Goal: Task Accomplishment & Management: Manage account settings

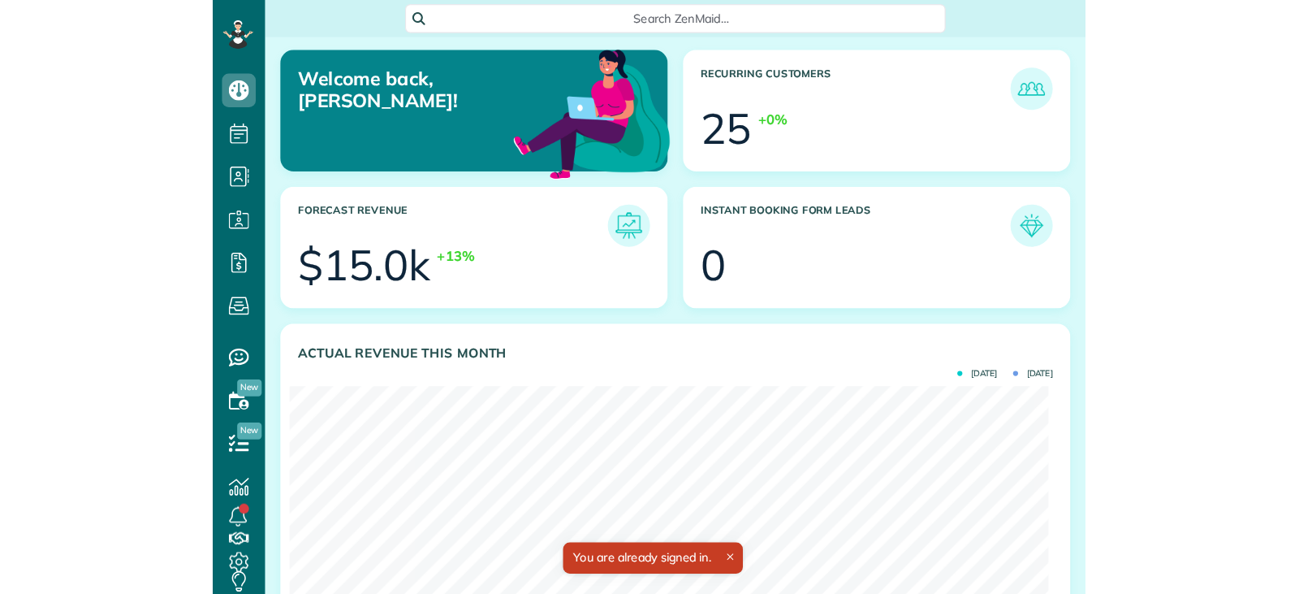
scroll to position [811695, 811393]
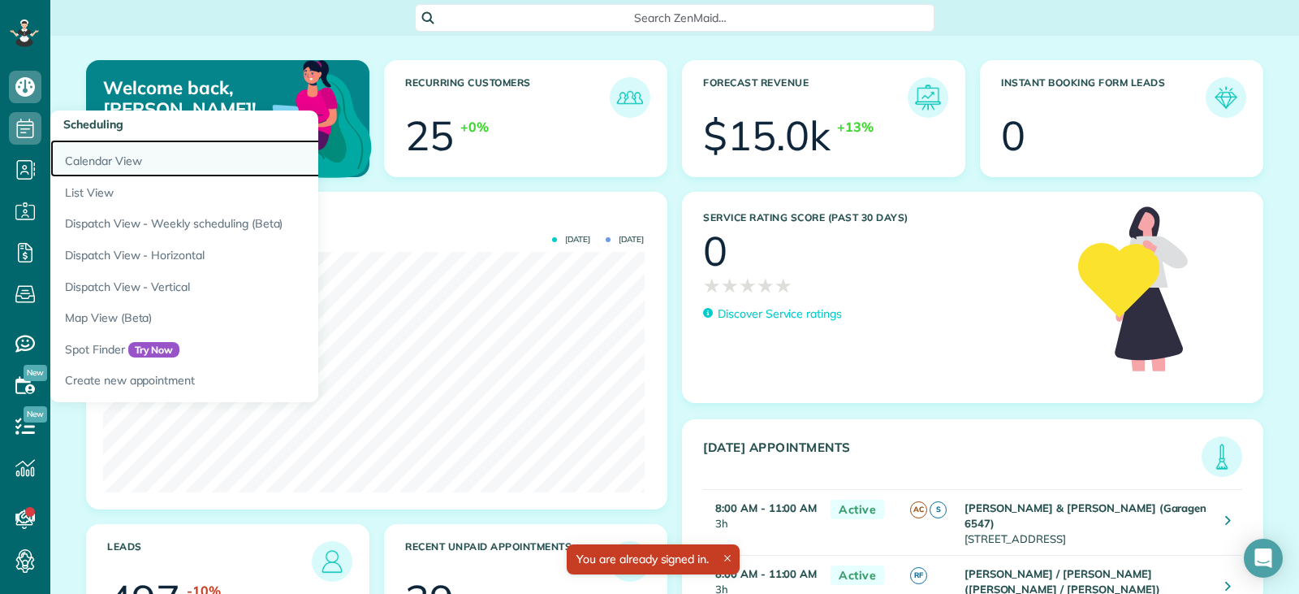
click at [81, 158] on link "Calendar View" at bounding box center [253, 158] width 406 height 37
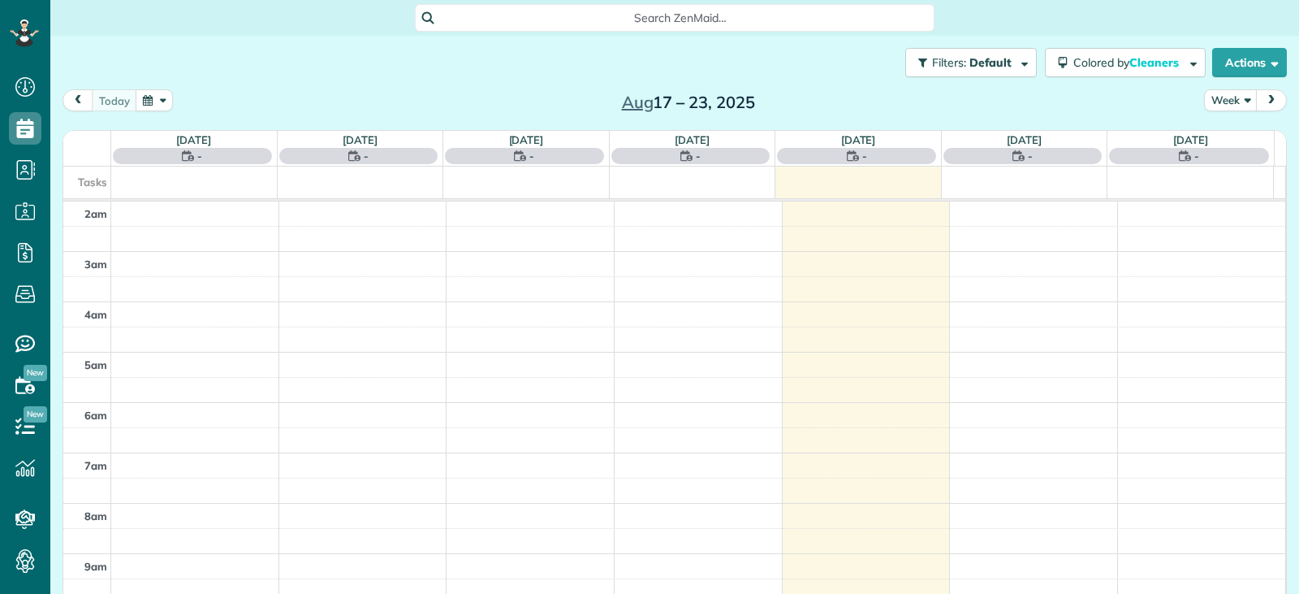
scroll to position [253, 0]
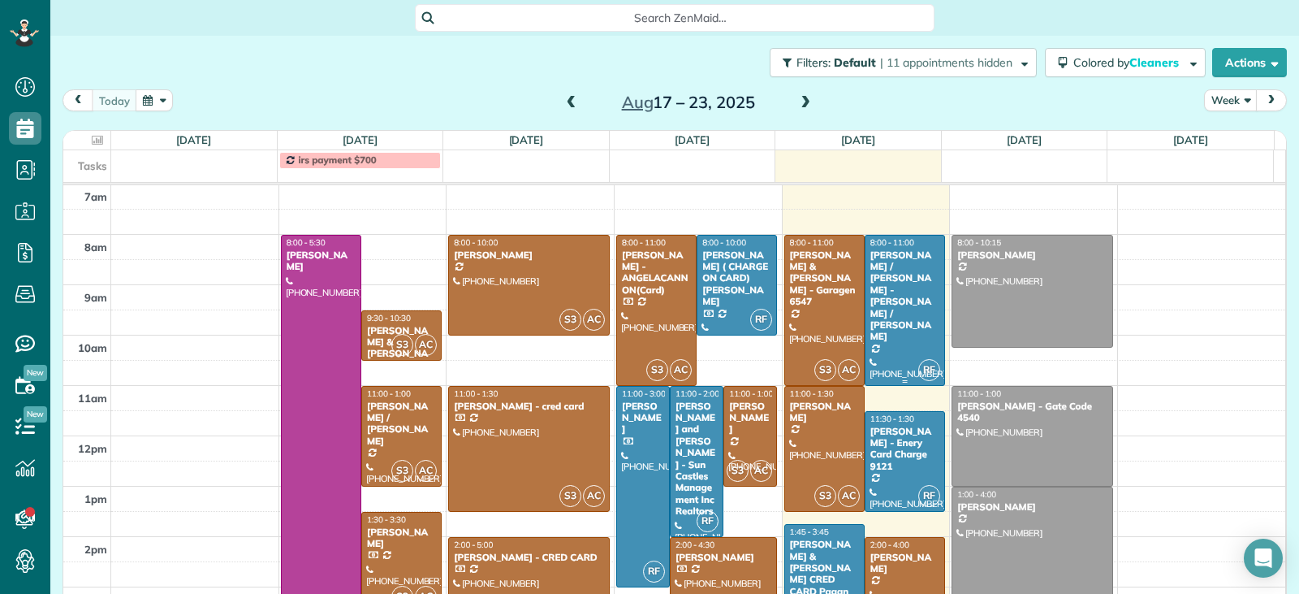
click at [881, 325] on div at bounding box center [905, 309] width 79 height 149
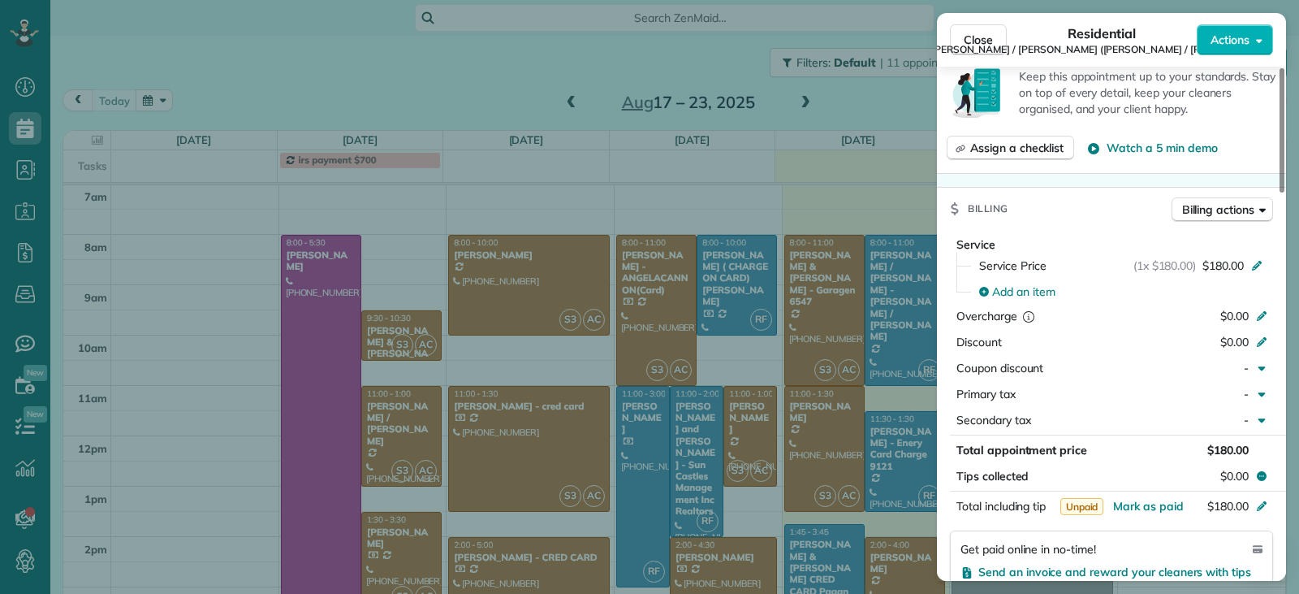
scroll to position [650, 0]
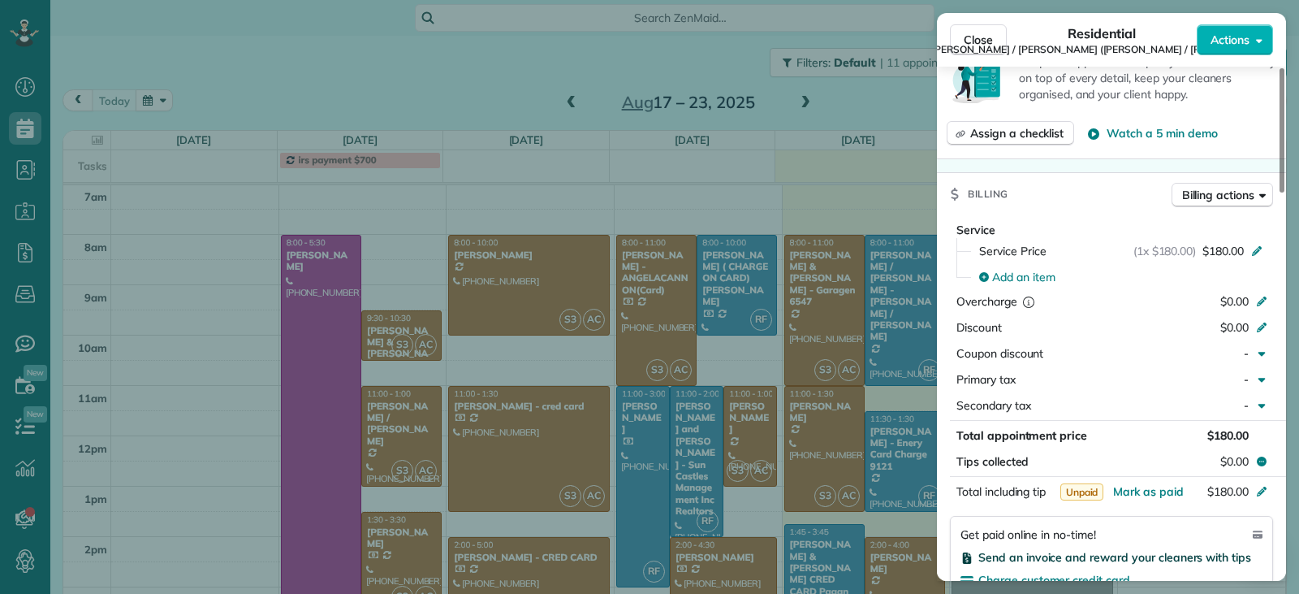
click at [1025, 550] on span "Send an invoice and reward your cleaners with tips" at bounding box center [1114, 557] width 273 height 15
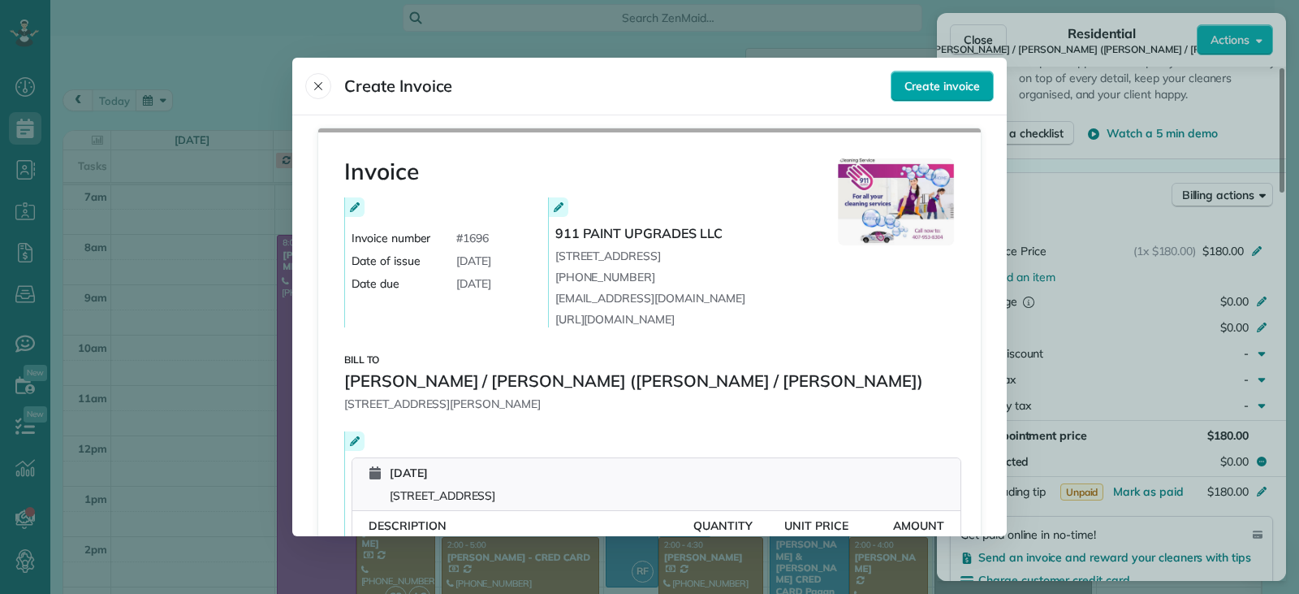
click at [935, 89] on span "Create invoice" at bounding box center [942, 86] width 76 height 16
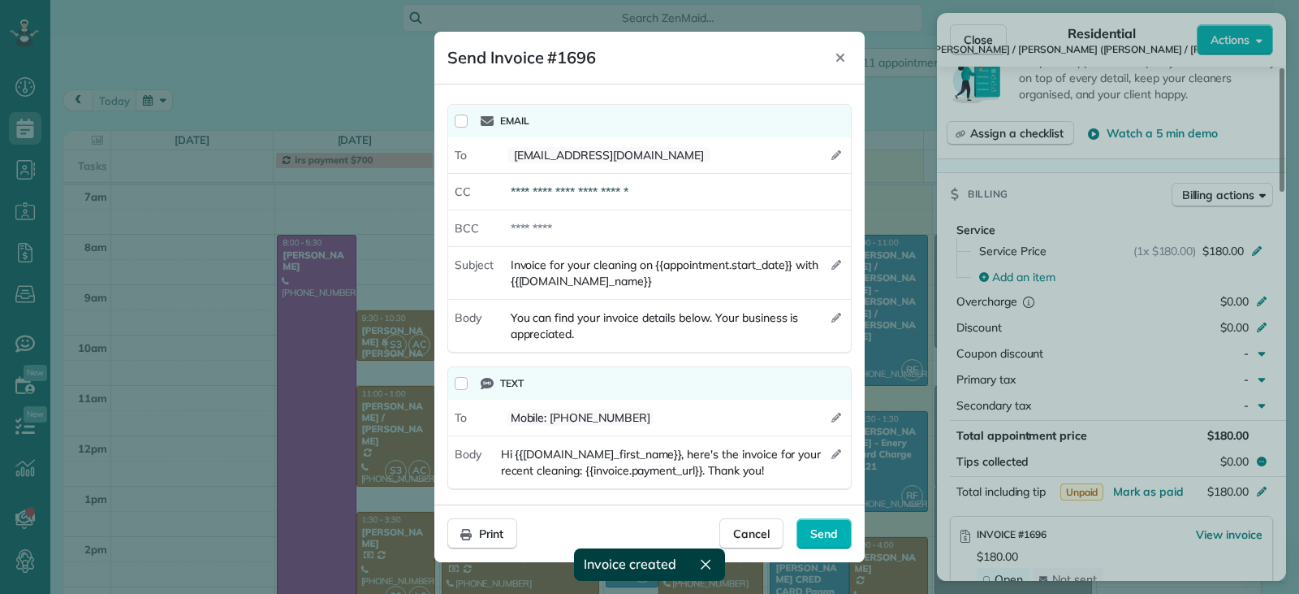
drag, startPoint x: 815, startPoint y: 532, endPoint x: 862, endPoint y: 517, distance: 49.3
click at [816, 532] on span "Send" at bounding box center [824, 533] width 28 height 16
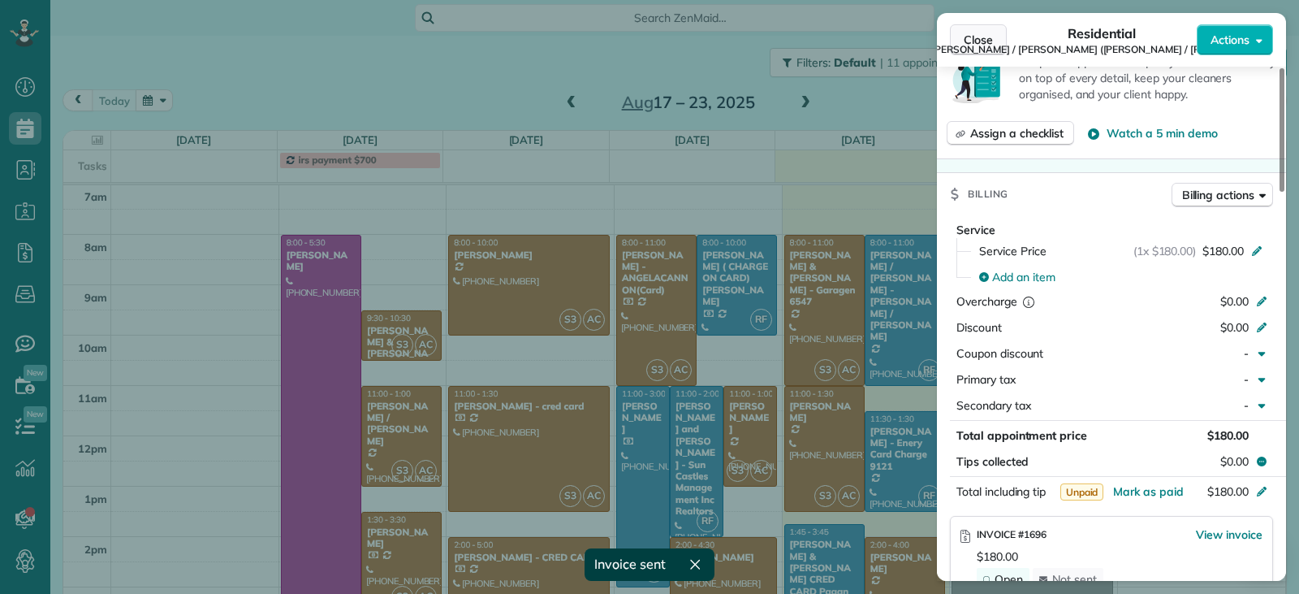
click at [975, 39] on span "Close" at bounding box center [978, 40] width 29 height 16
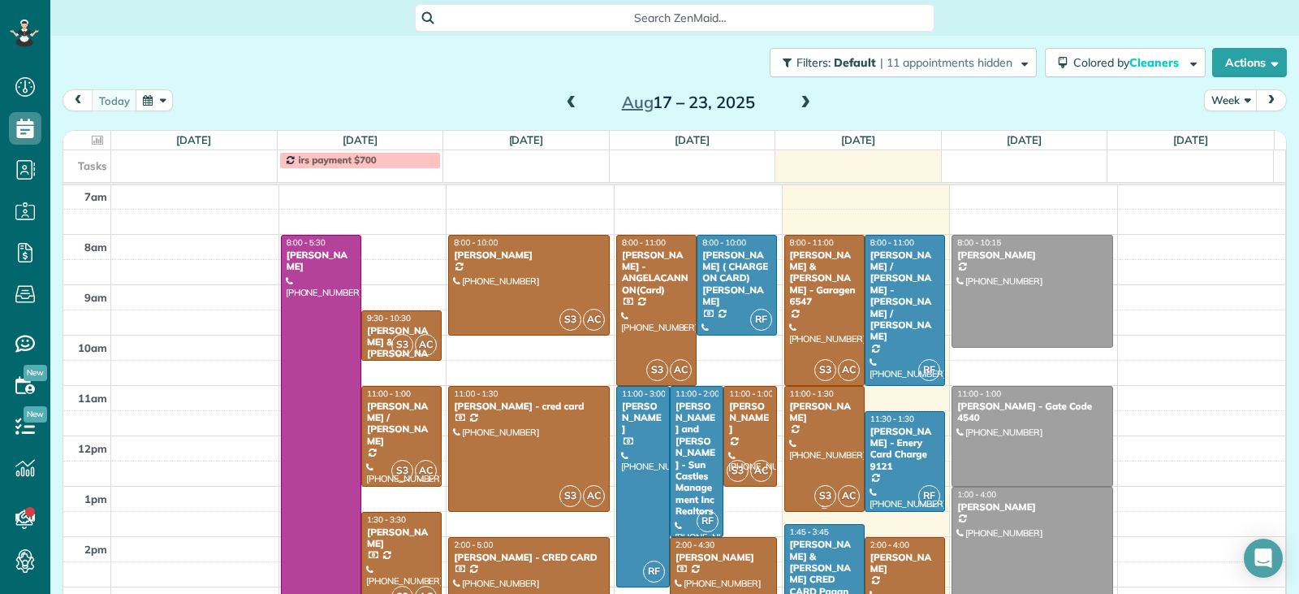
click at [810, 447] on div at bounding box center [824, 448] width 79 height 124
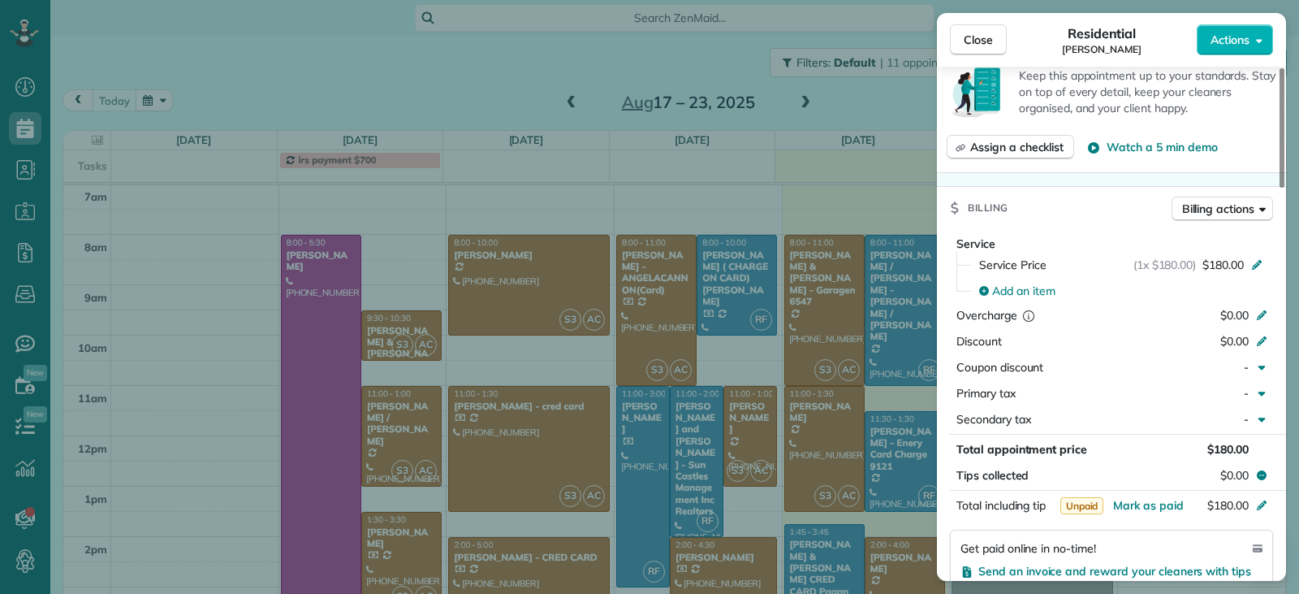
scroll to position [734, 0]
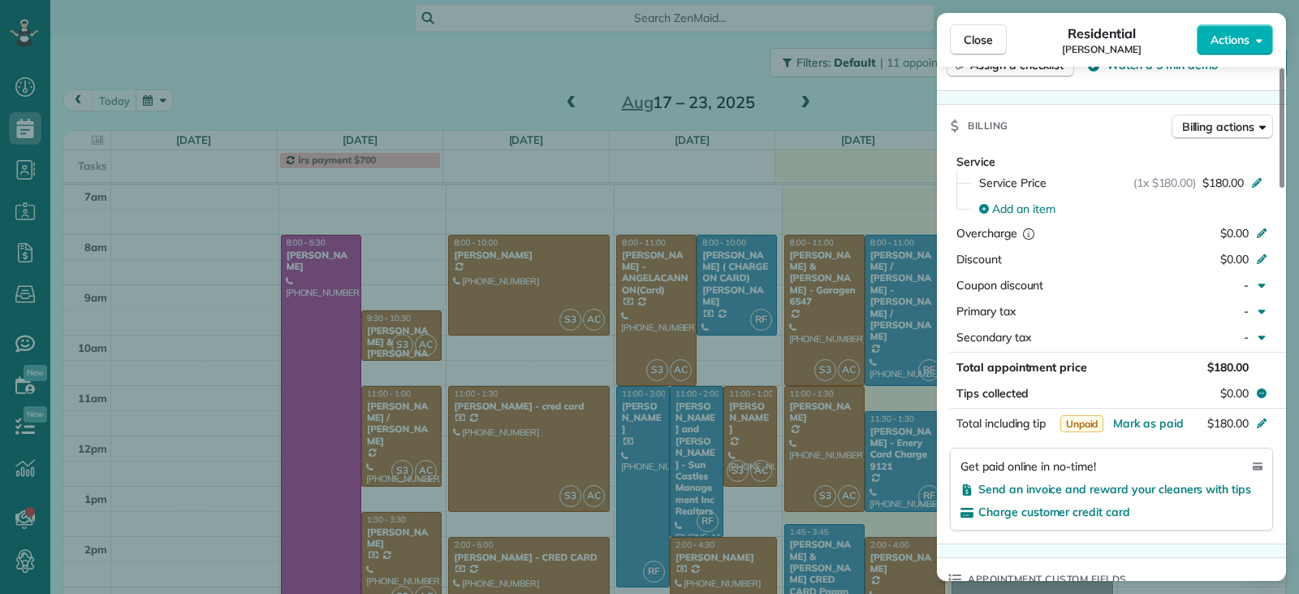
click at [1007, 496] on div "Send an invoice and reward your cleaners with tips" at bounding box center [1112, 489] width 302 height 16
click at [1015, 488] on span "Send an invoice and reward your cleaners with tips" at bounding box center [1114, 488] width 273 height 15
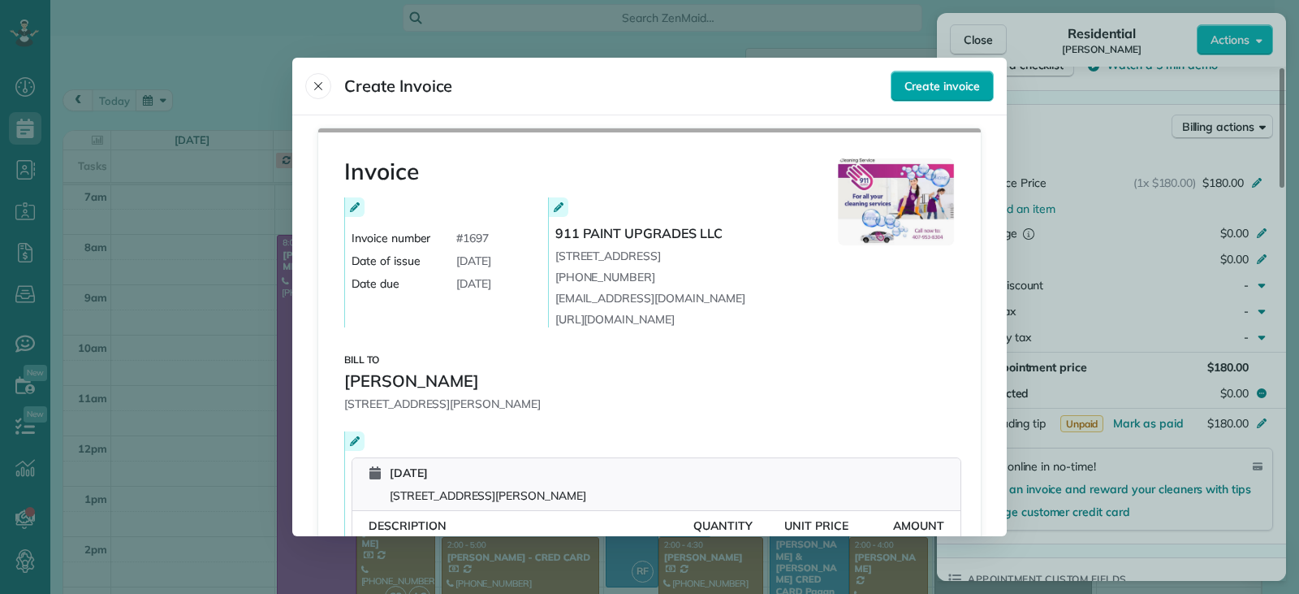
click at [924, 82] on span "Create invoice" at bounding box center [942, 86] width 76 height 16
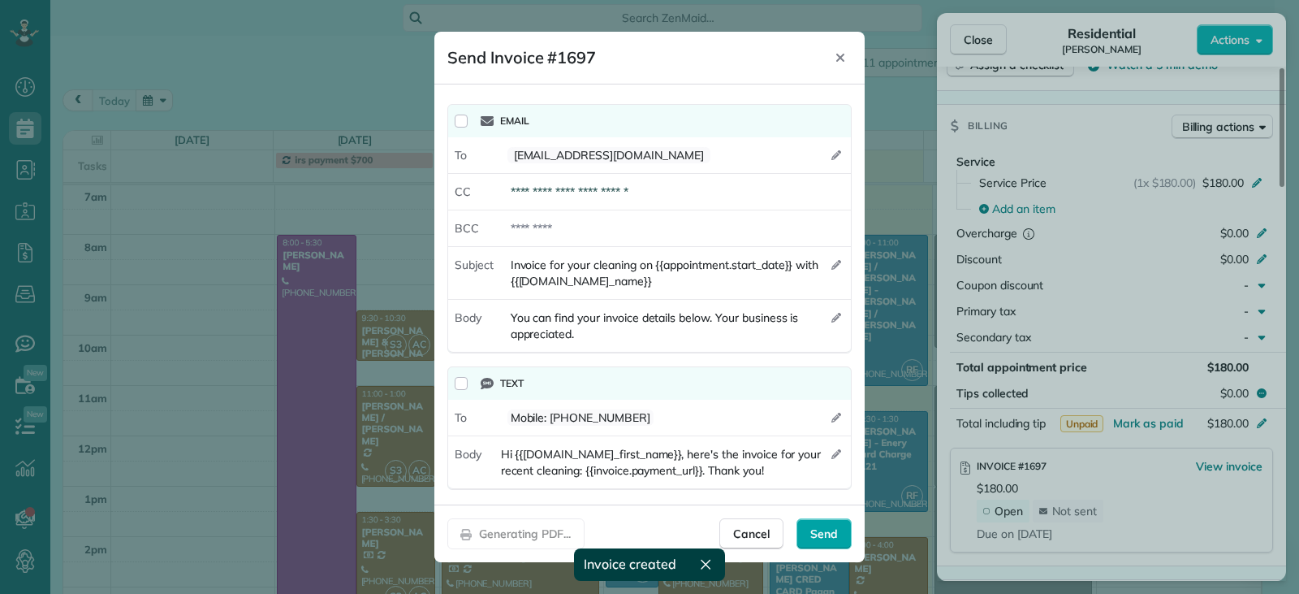
click at [817, 538] on span "Send" at bounding box center [824, 533] width 28 height 16
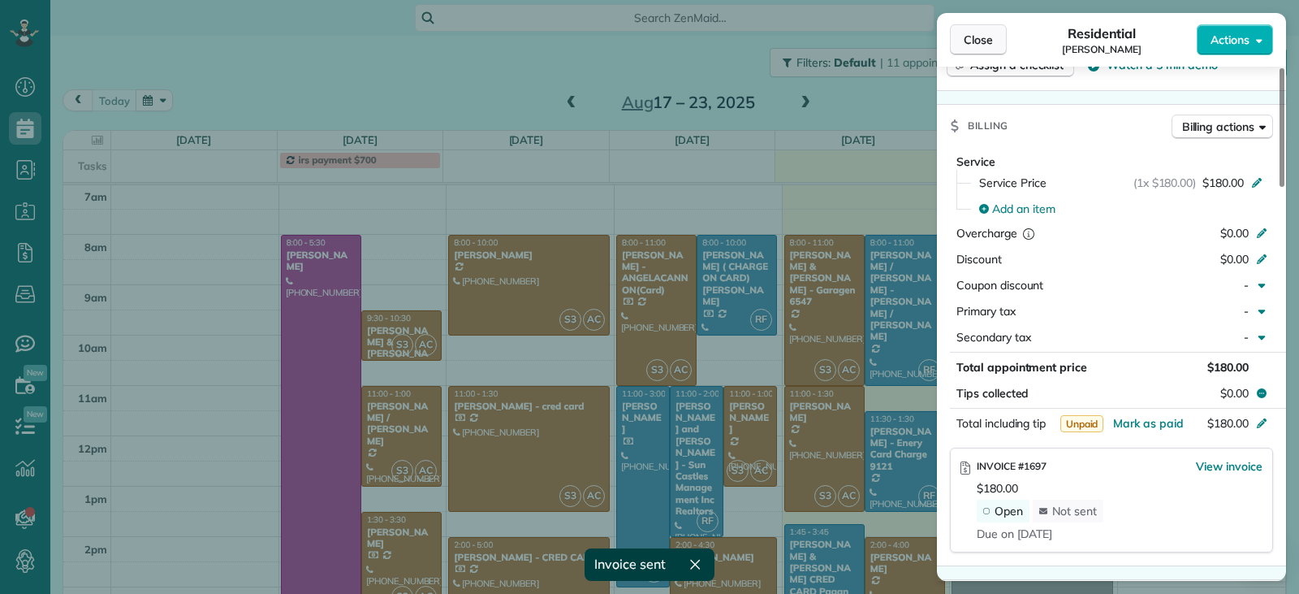
click at [978, 44] on span "Close" at bounding box center [978, 40] width 29 height 16
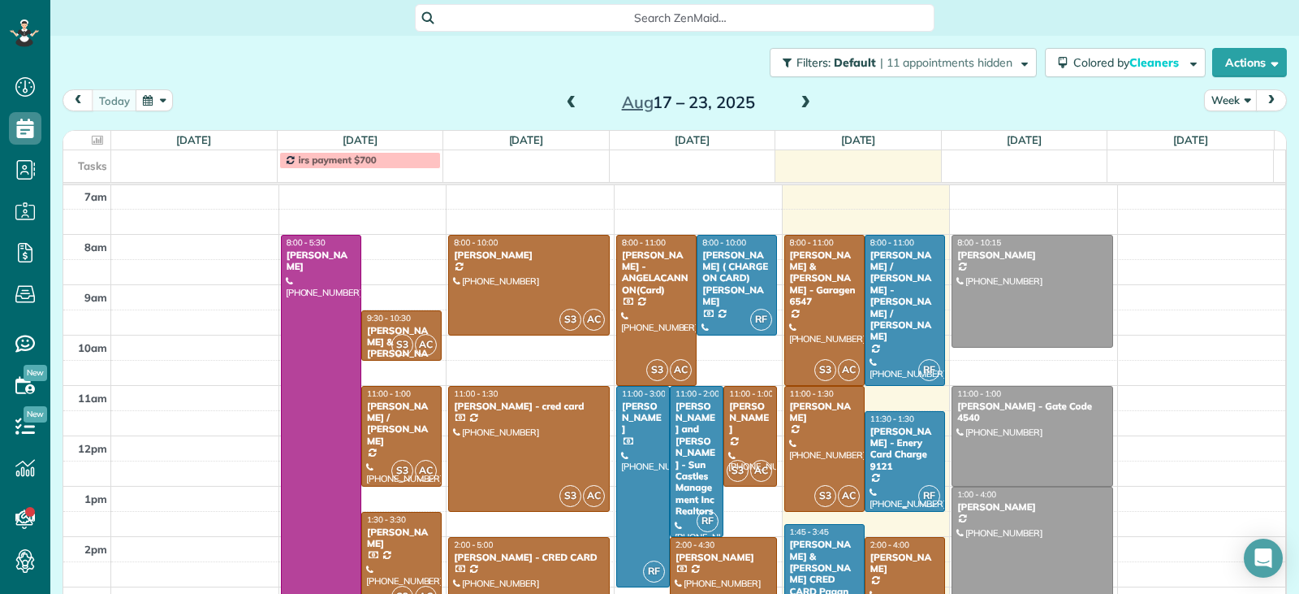
click at [882, 489] on div at bounding box center [905, 461] width 79 height 99
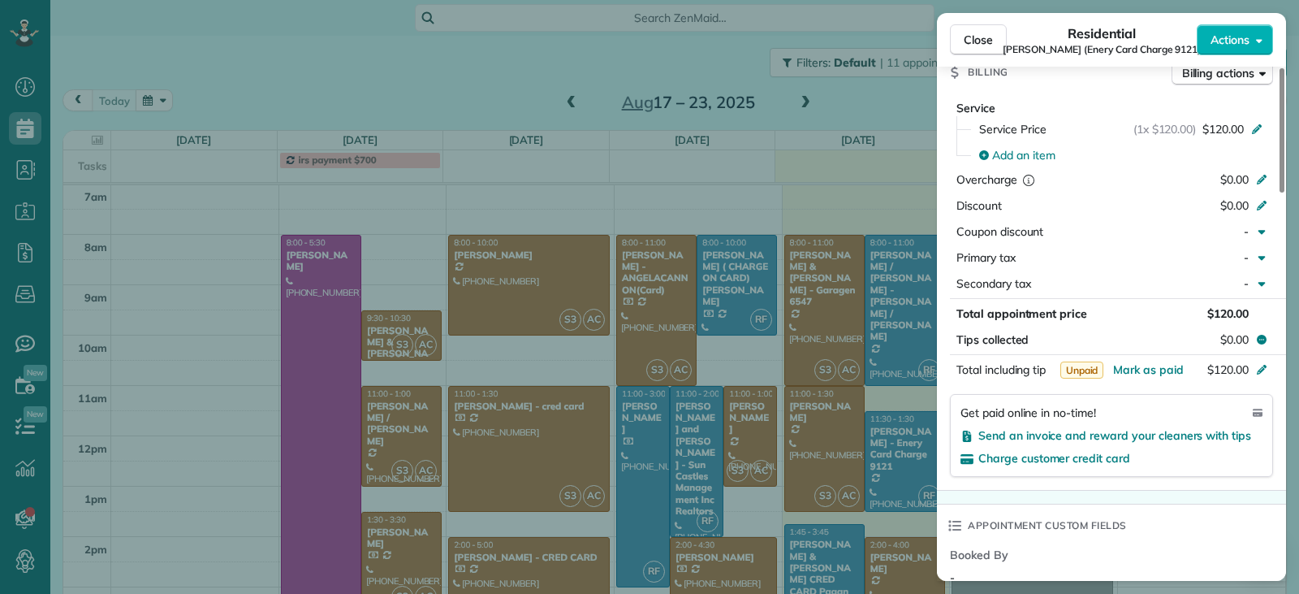
scroll to position [896, 0]
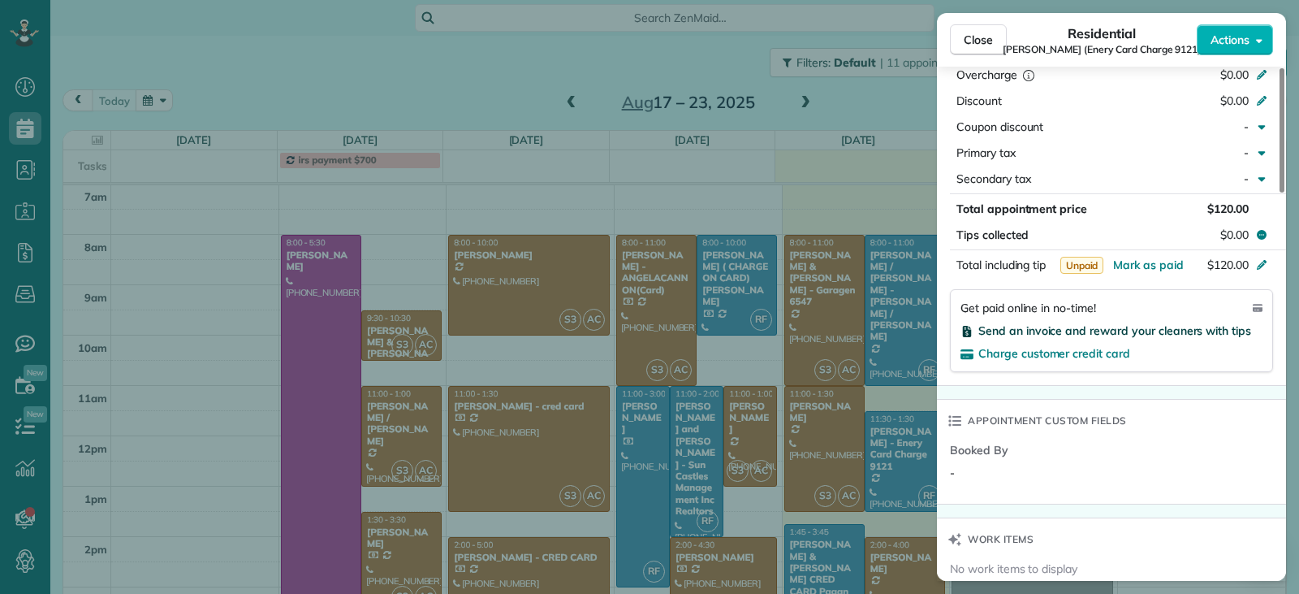
click at [1012, 323] on span "Send an invoice and reward your cleaners with tips" at bounding box center [1114, 330] width 273 height 15
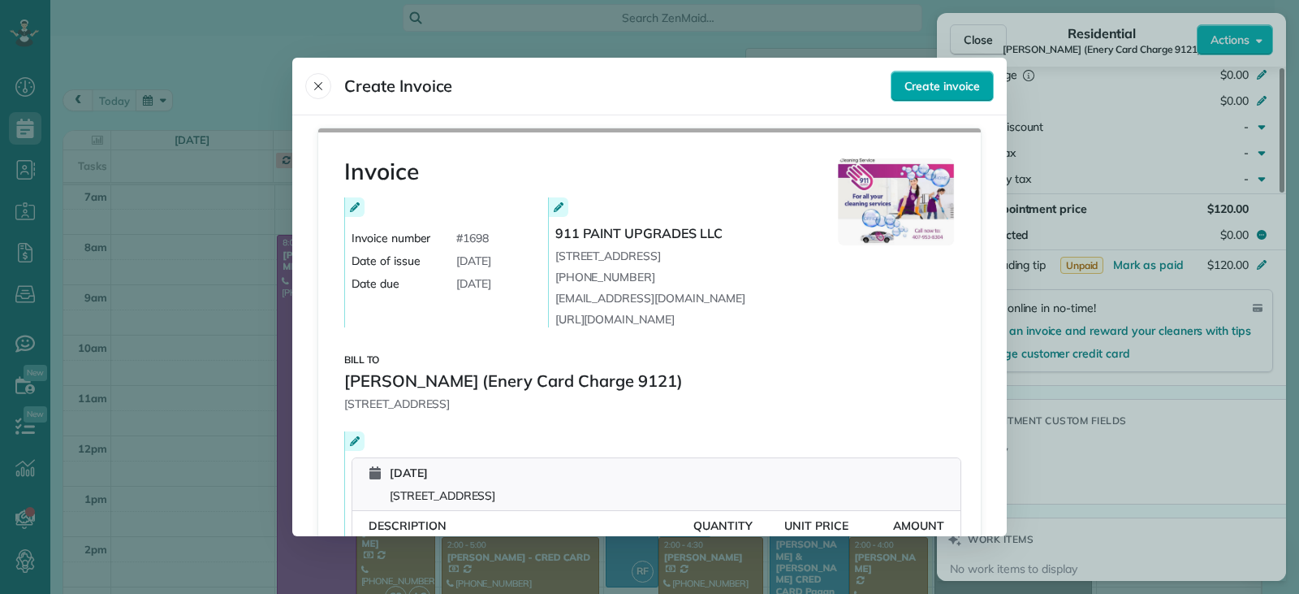
click at [938, 89] on span "Create invoice" at bounding box center [942, 86] width 76 height 16
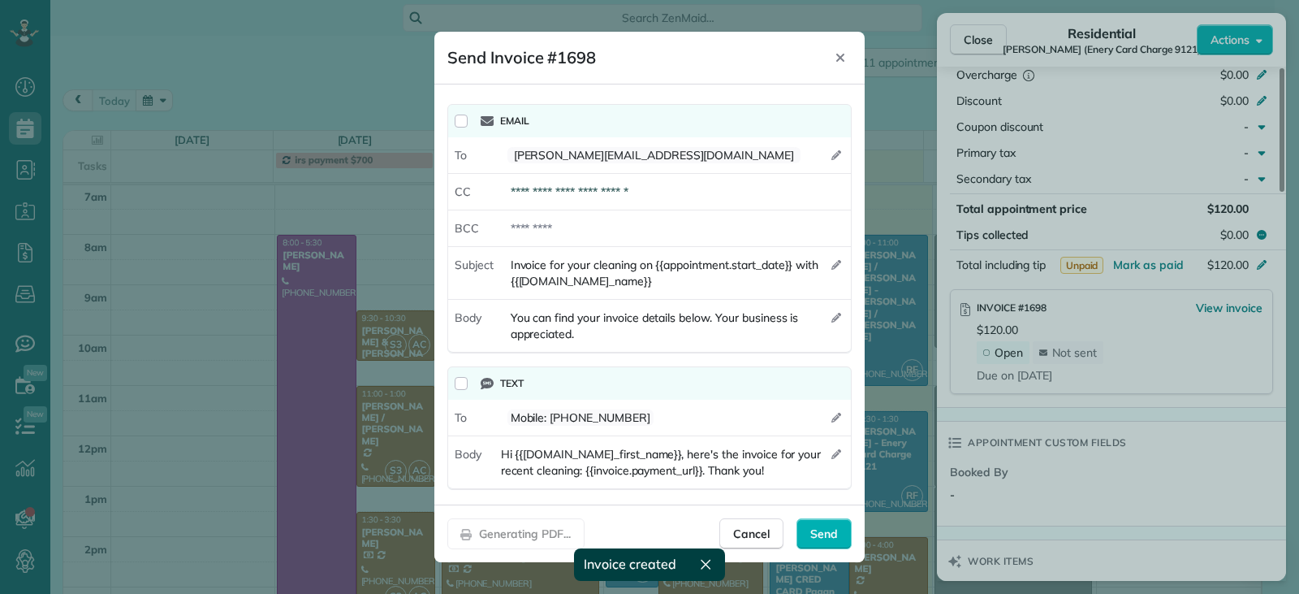
drag, startPoint x: 825, startPoint y: 538, endPoint x: 859, endPoint y: 526, distance: 36.2
click at [825, 539] on span "Send" at bounding box center [824, 533] width 28 height 16
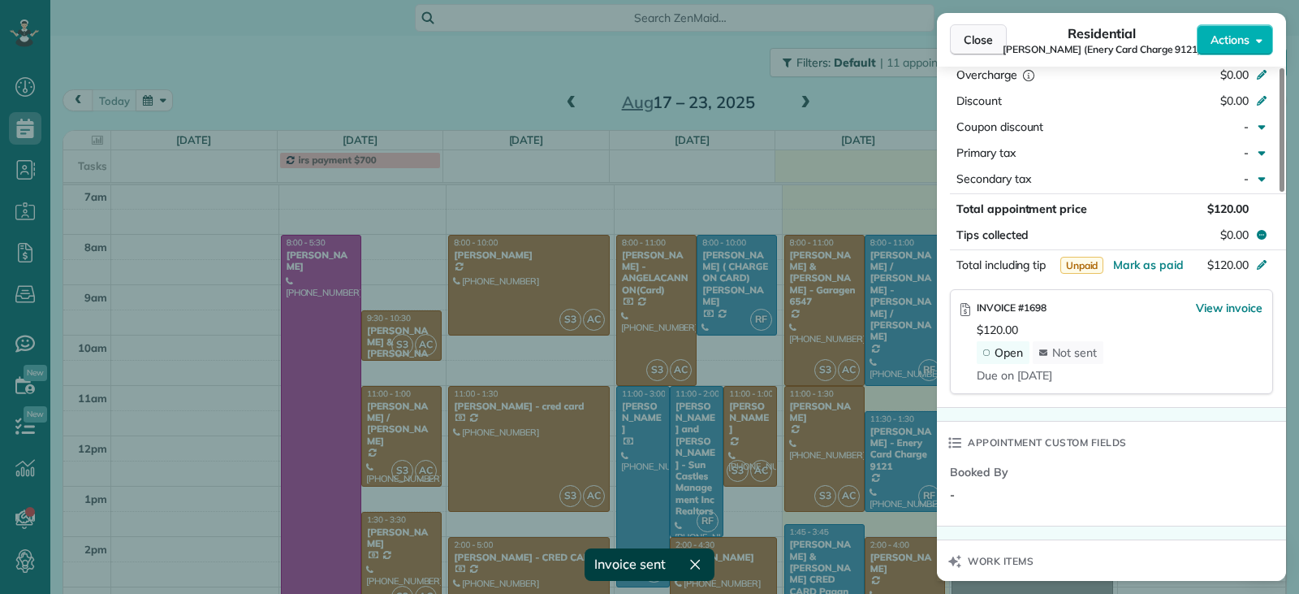
click at [984, 47] on span "Close" at bounding box center [978, 40] width 29 height 16
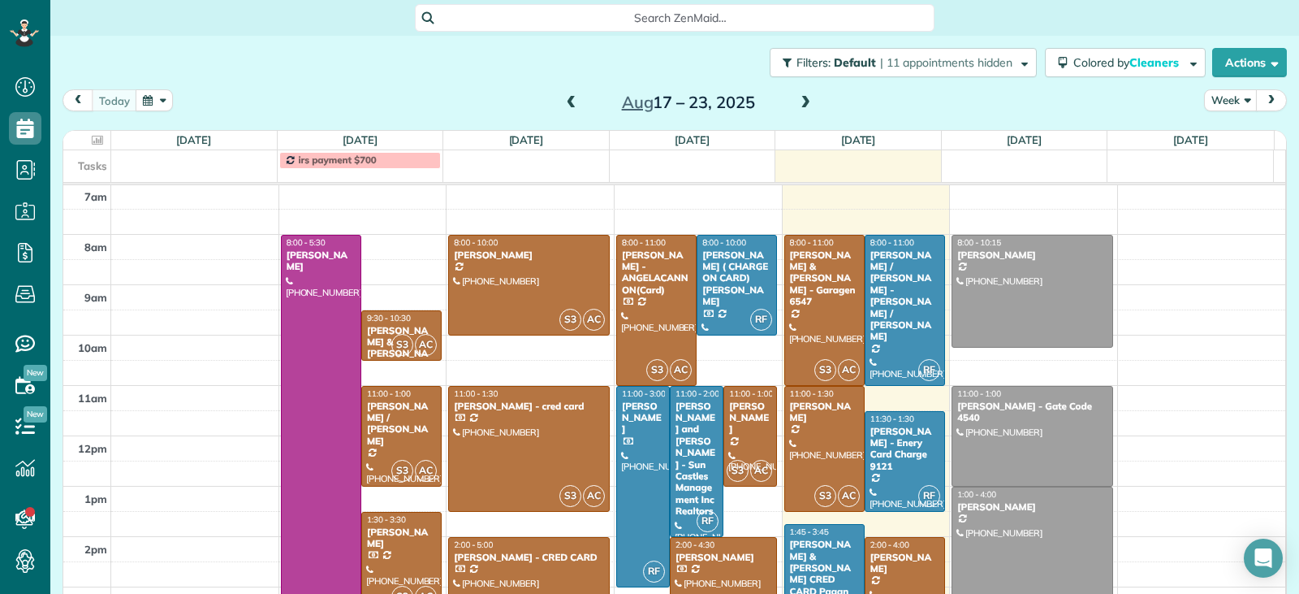
click at [819, 549] on div "[PERSON_NAME] & [PERSON_NAME] CRED CARD Pagan" at bounding box center [824, 567] width 71 height 58
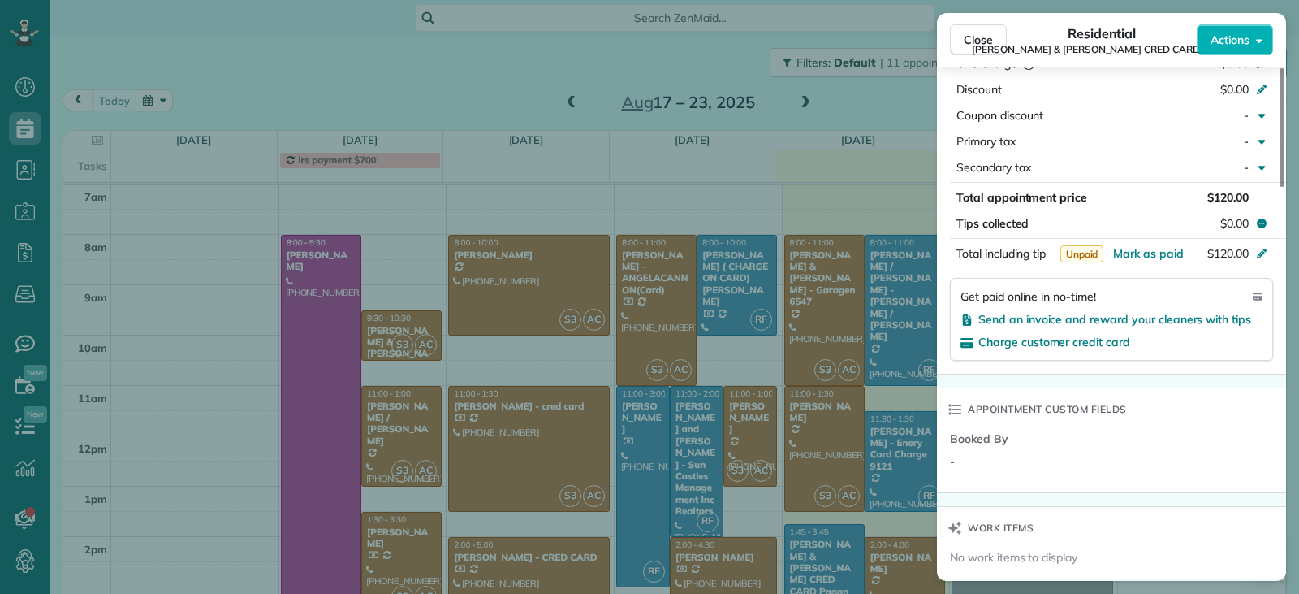
scroll to position [977, 0]
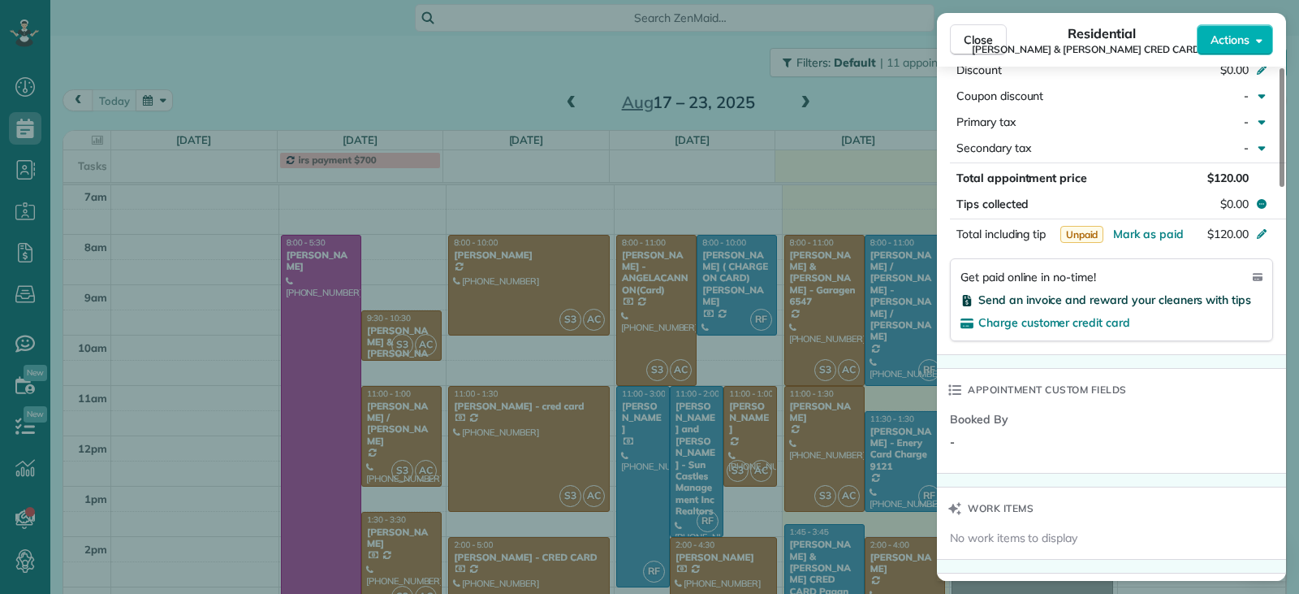
click at [1038, 292] on span "Send an invoice and reward your cleaners with tips" at bounding box center [1114, 299] width 273 height 15
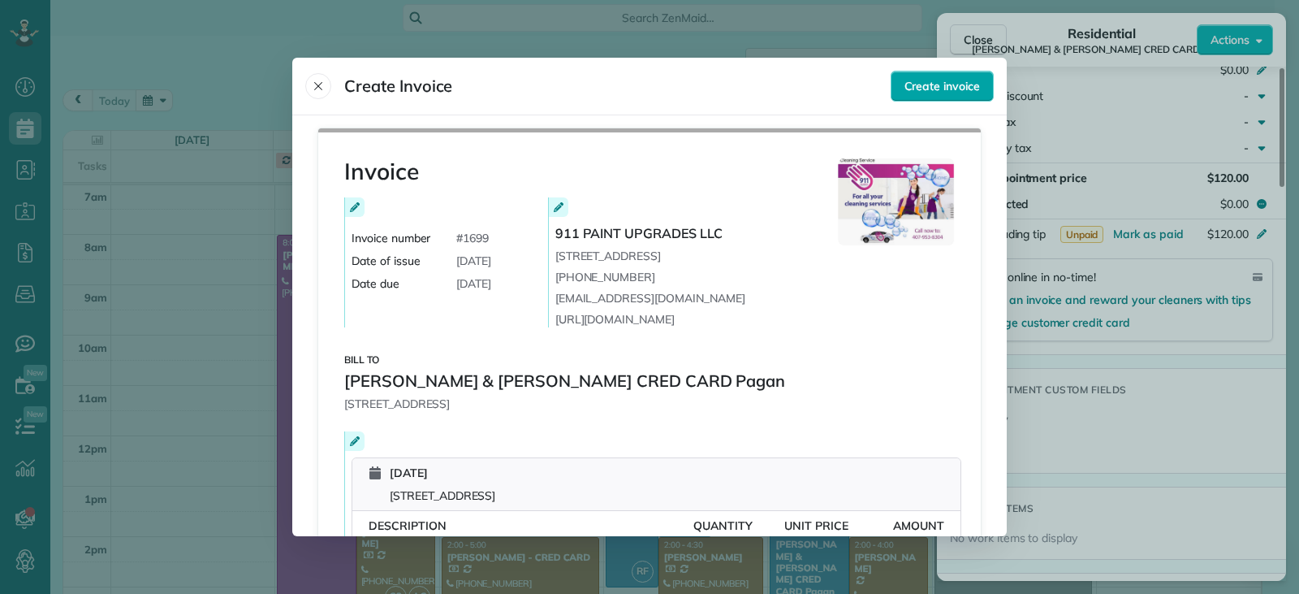
click at [926, 91] on span "Create invoice" at bounding box center [942, 86] width 76 height 16
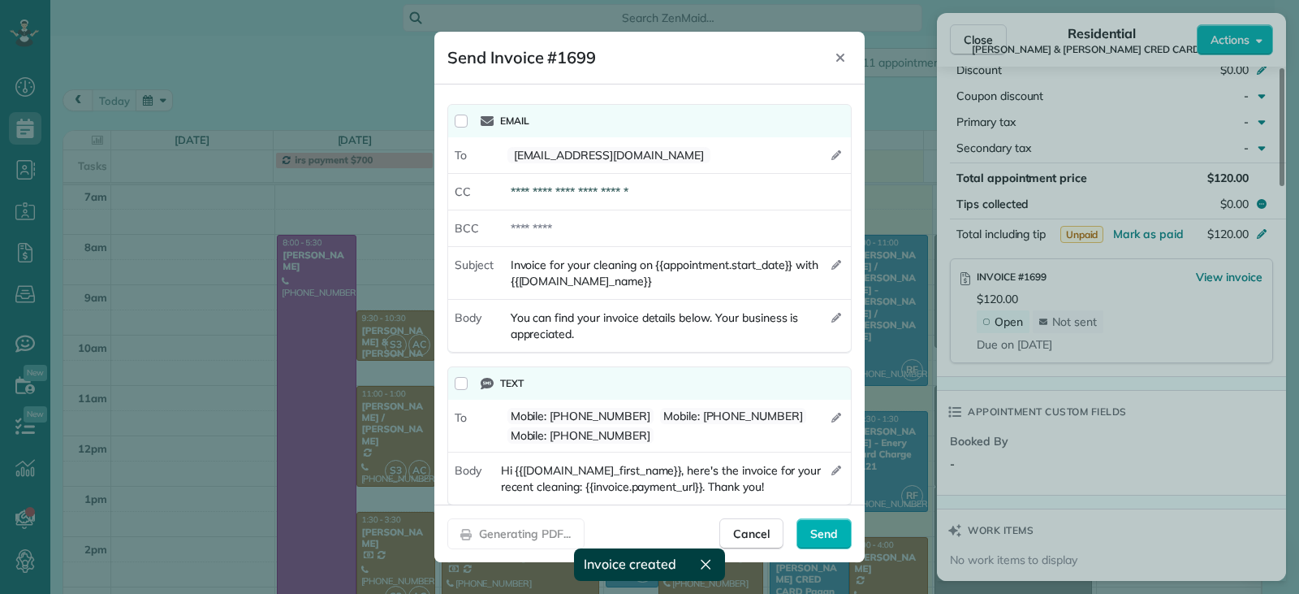
drag, startPoint x: 810, startPoint y: 529, endPoint x: 852, endPoint y: 518, distance: 42.7
click at [814, 529] on span "Send" at bounding box center [824, 533] width 28 height 16
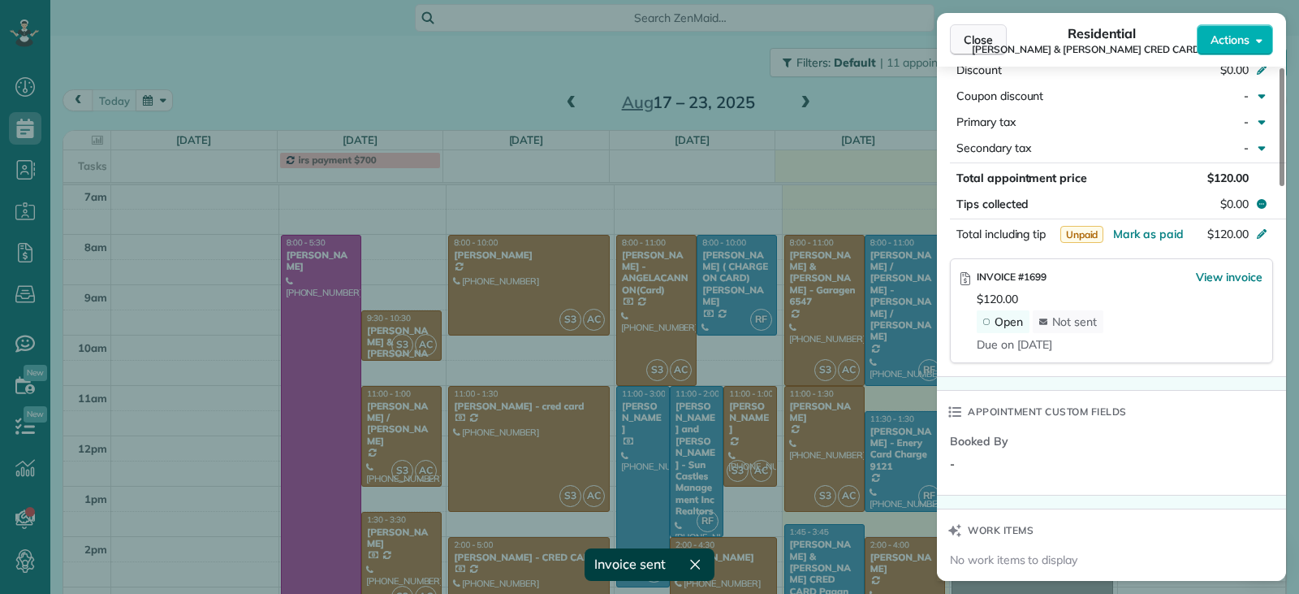
click at [970, 41] on span "Close" at bounding box center [978, 40] width 29 height 16
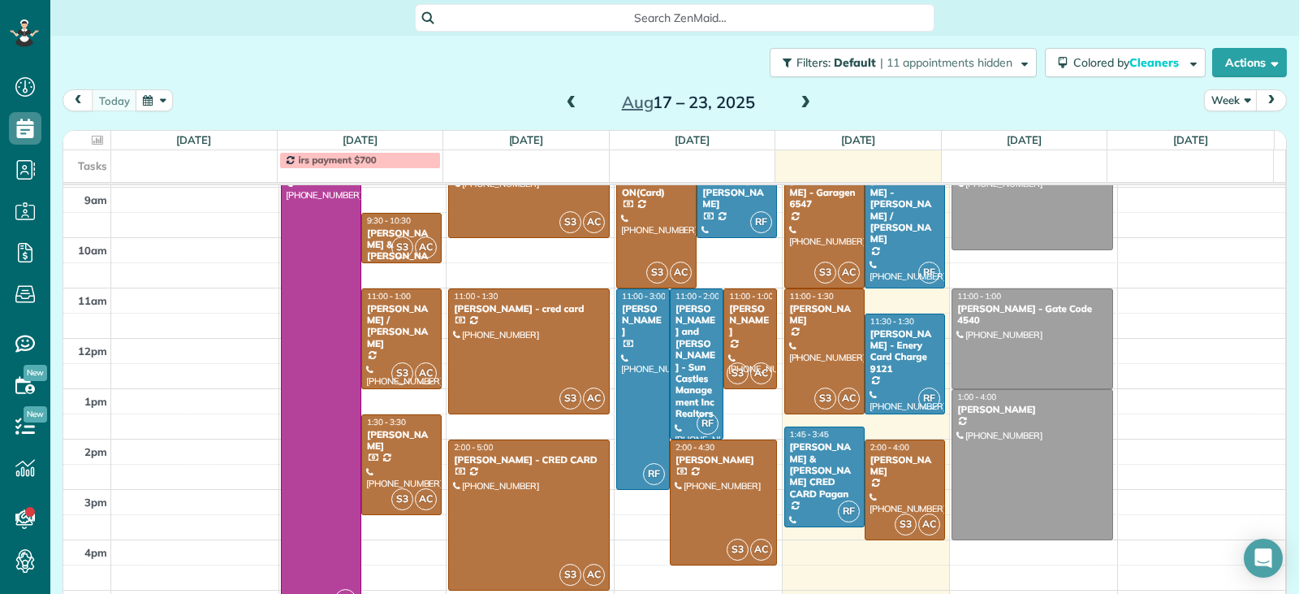
scroll to position [382, 0]
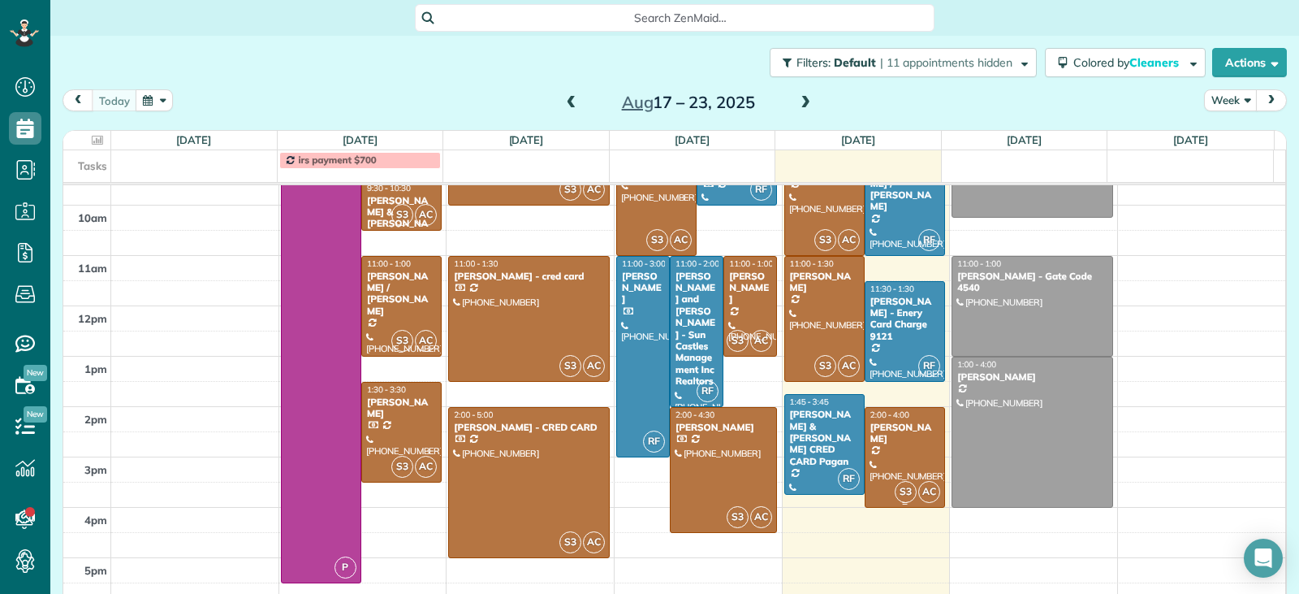
click at [895, 423] on div "[PERSON_NAME]" at bounding box center [905, 433] width 71 height 24
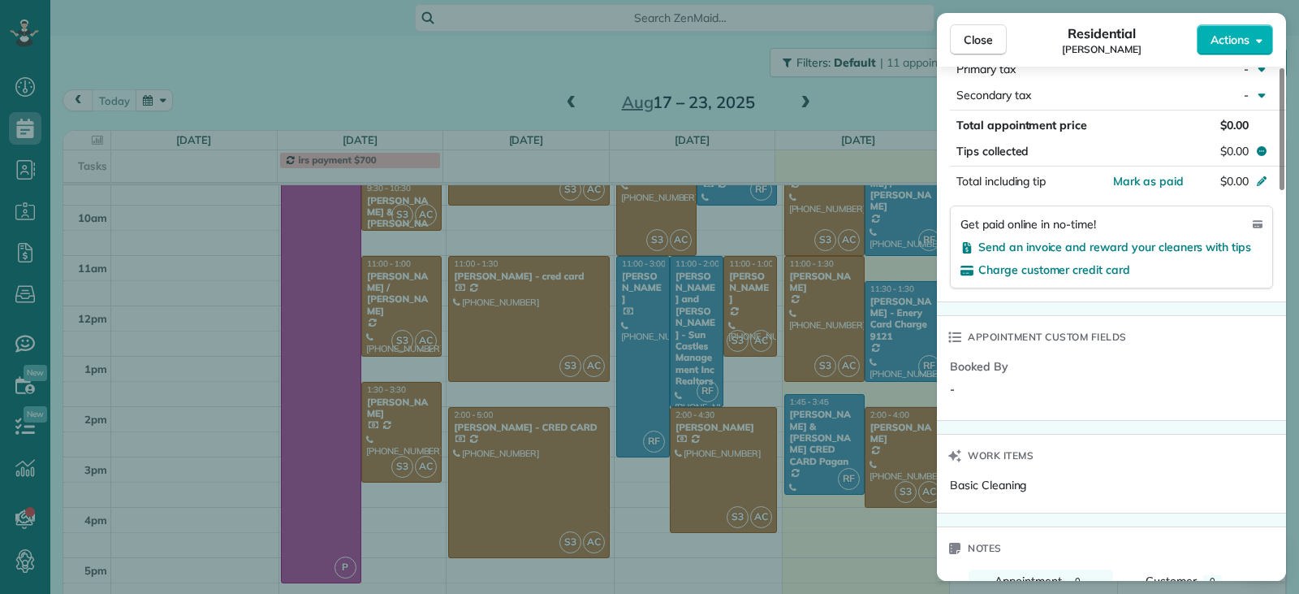
scroll to position [977, 0]
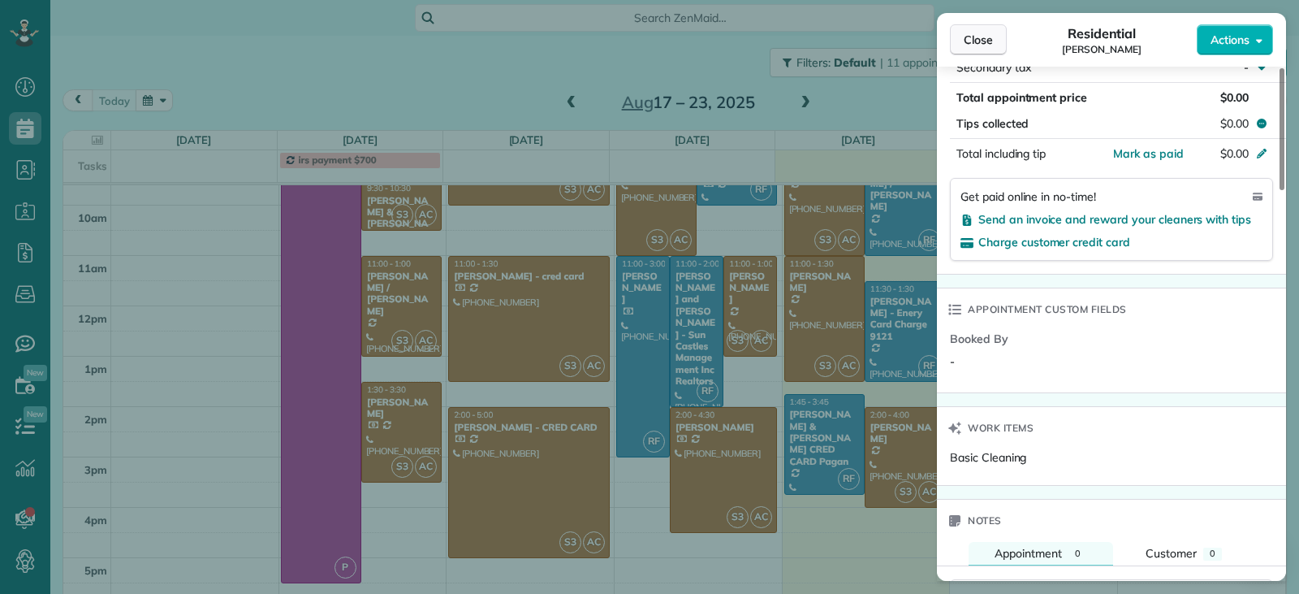
click at [971, 40] on span "Close" at bounding box center [978, 40] width 29 height 16
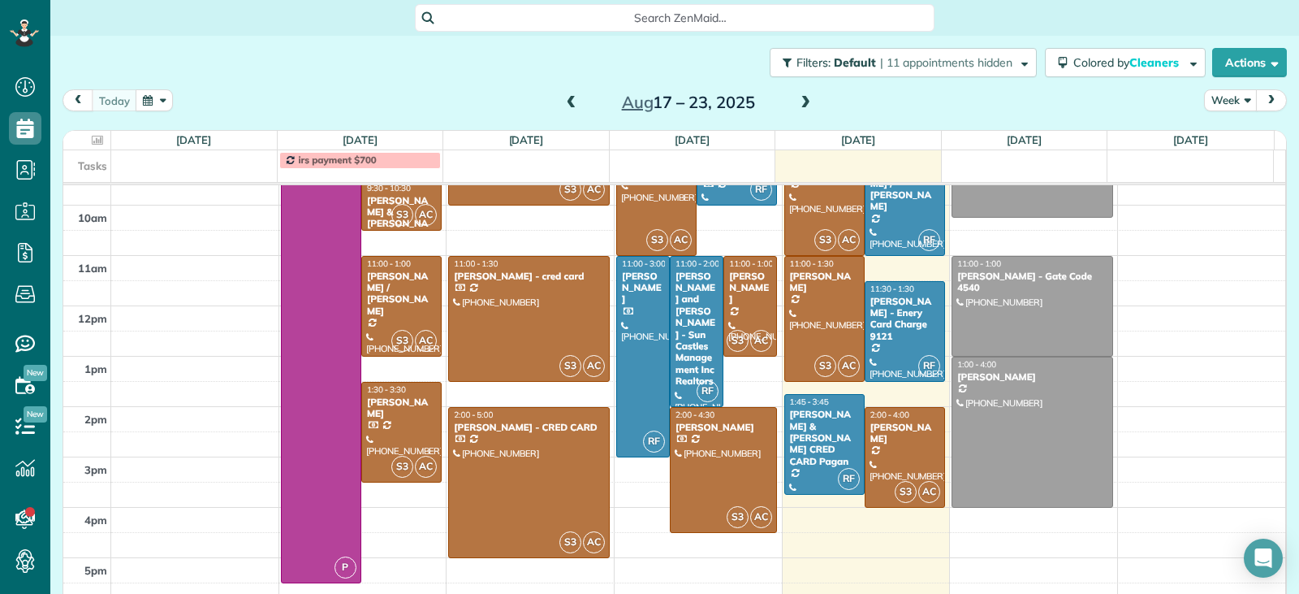
scroll to position [966, 0]
click at [810, 434] on div "[PERSON_NAME] & [PERSON_NAME] CRED CARD Pagan" at bounding box center [824, 437] width 71 height 58
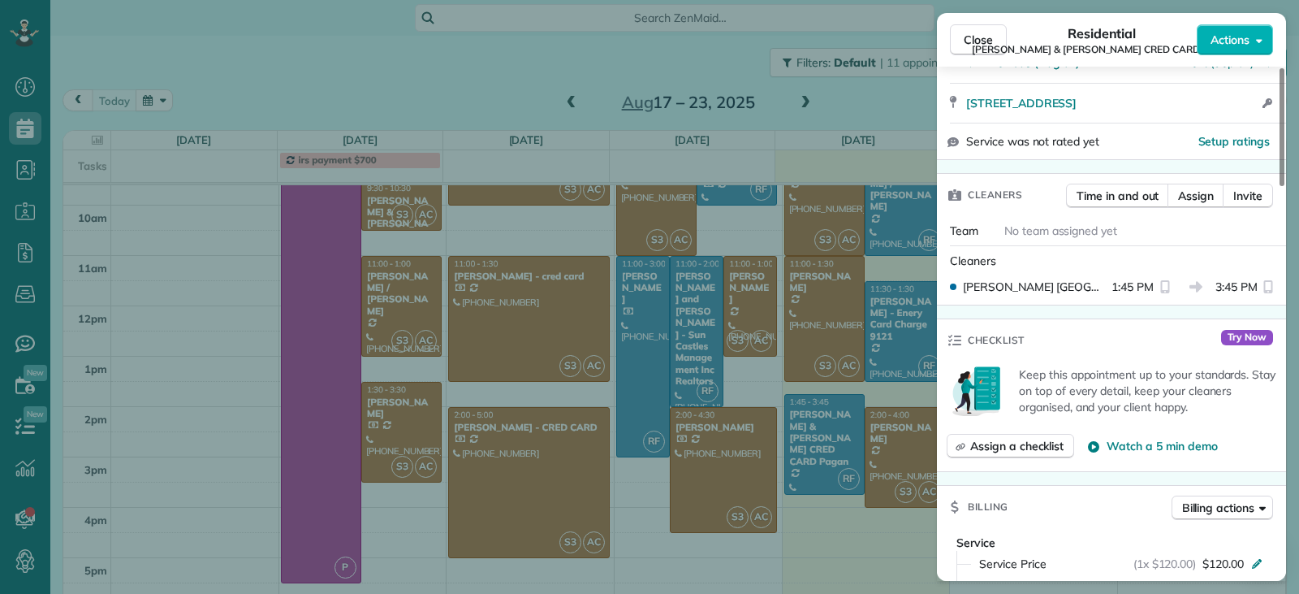
scroll to position [894, 0]
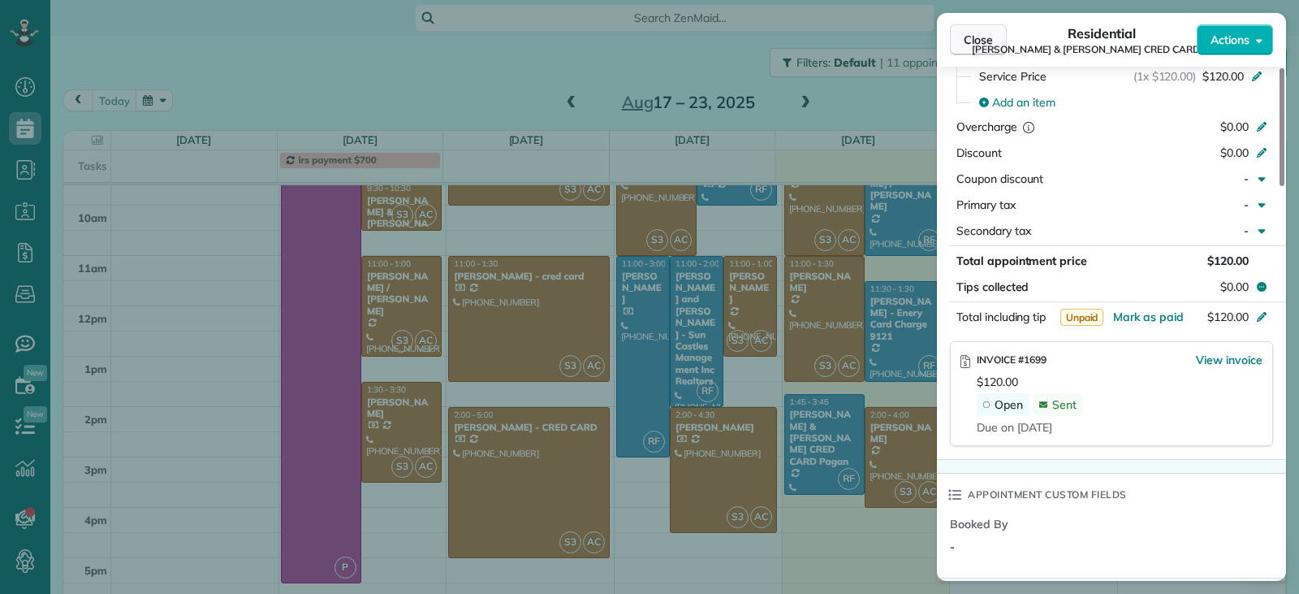
click at [978, 38] on span "Close" at bounding box center [978, 40] width 29 height 16
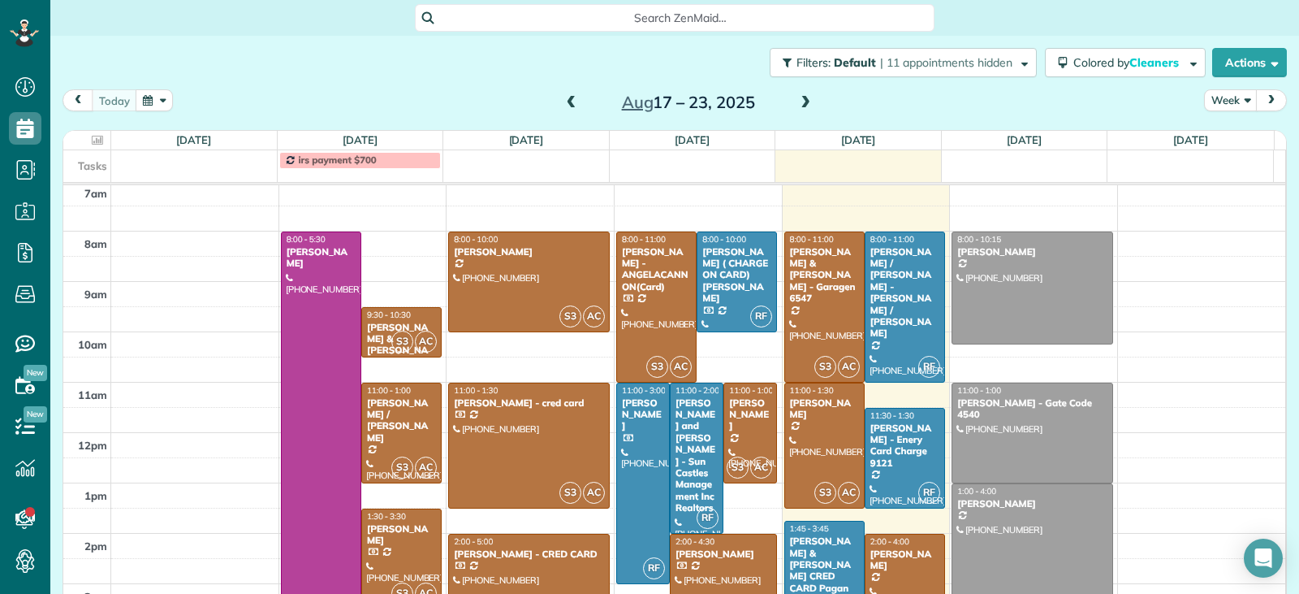
scroll to position [220, 0]
